Goal: Transaction & Acquisition: Purchase product/service

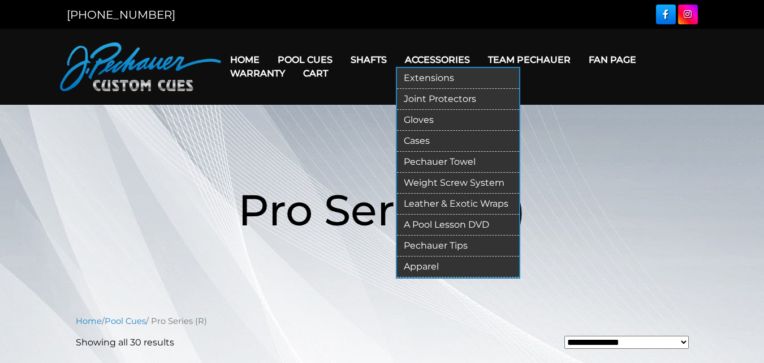
click at [427, 115] on link "Gloves" at bounding box center [458, 120] width 122 height 21
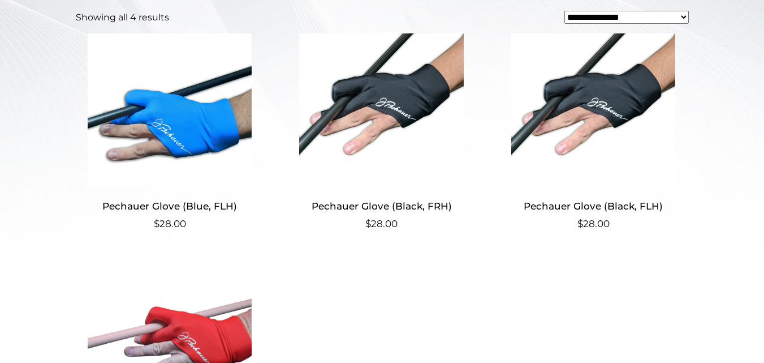
scroll to position [384, 0]
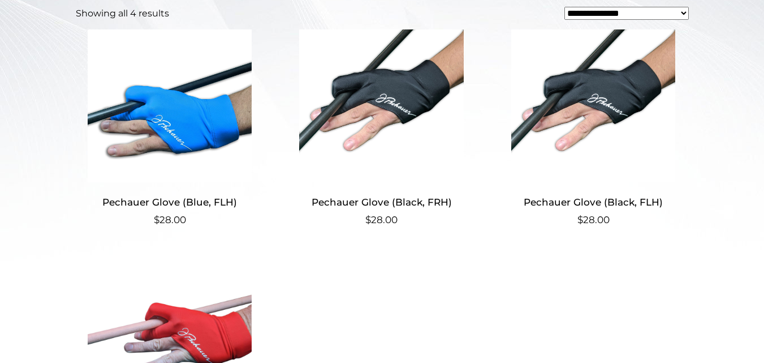
click at [215, 128] on img at bounding box center [170, 105] width 188 height 153
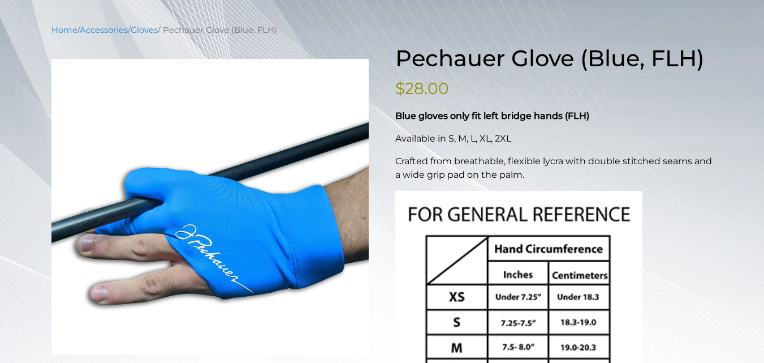
scroll to position [119, 0]
